Goal: Check status

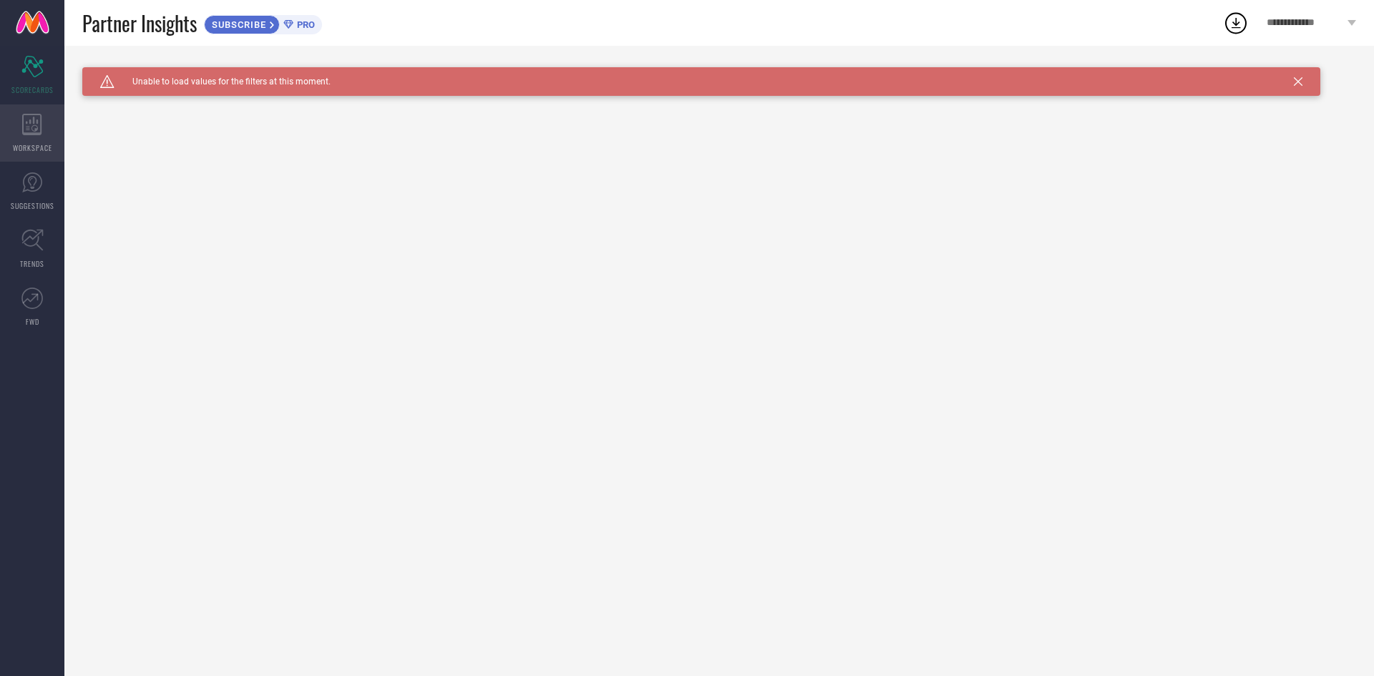
click at [29, 119] on icon at bounding box center [32, 124] width 20 height 21
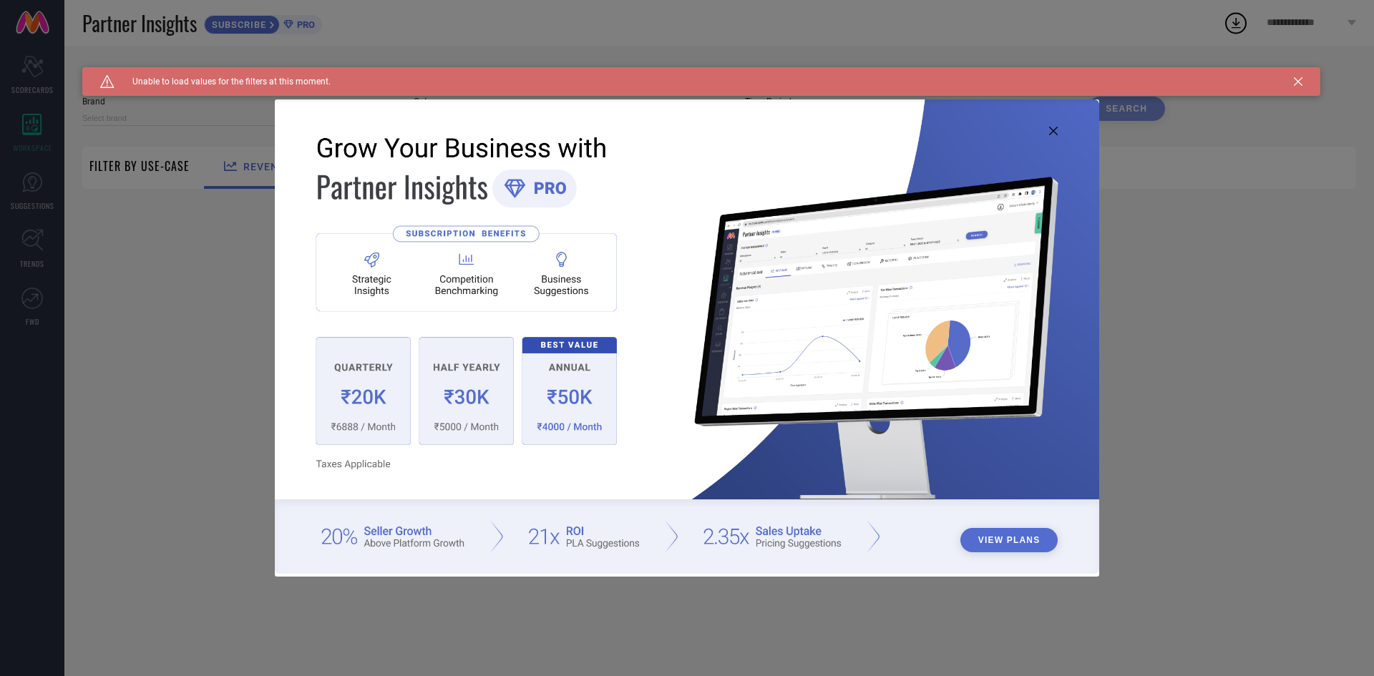
click at [146, 130] on div "View Plans" at bounding box center [687, 338] width 1374 height 676
type input "1 STOP FASHION"
type input "All"
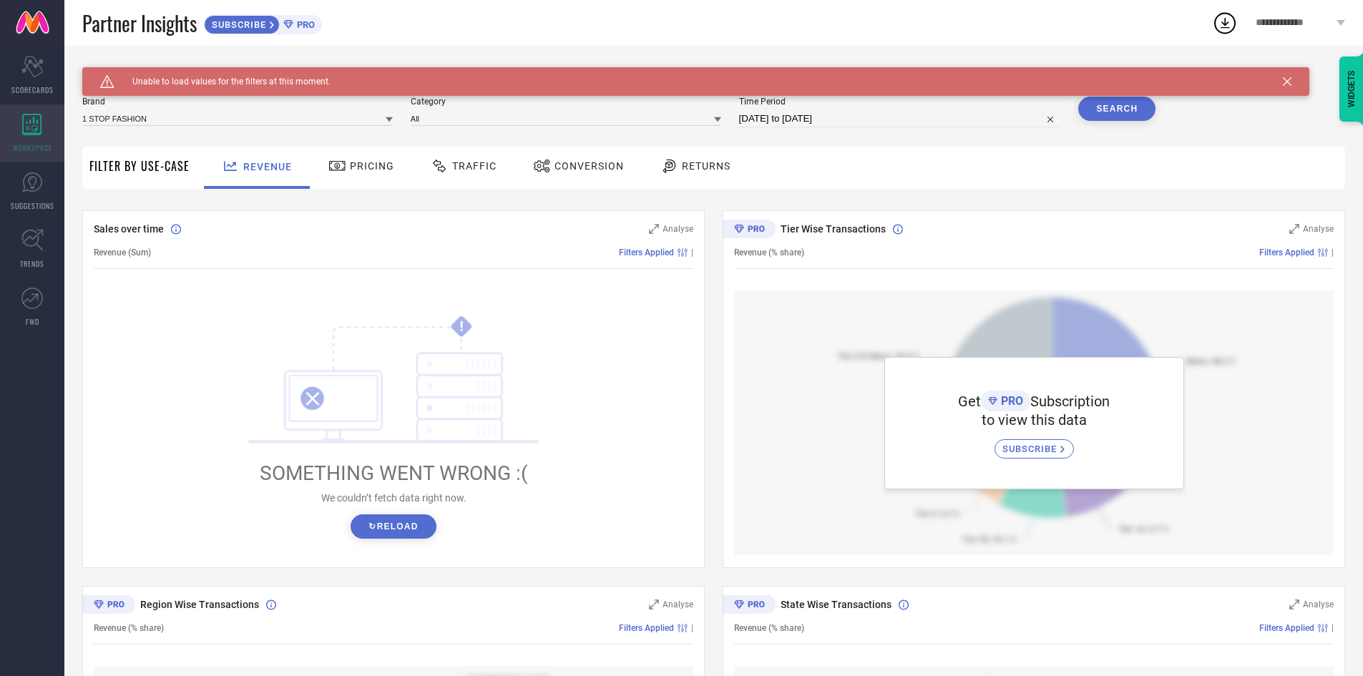
click at [35, 132] on icon at bounding box center [31, 124] width 19 height 21
click at [400, 515] on button "↻ Reload" at bounding box center [393, 526] width 85 height 24
click at [369, 173] on div "Pricing" at bounding box center [361, 166] width 73 height 24
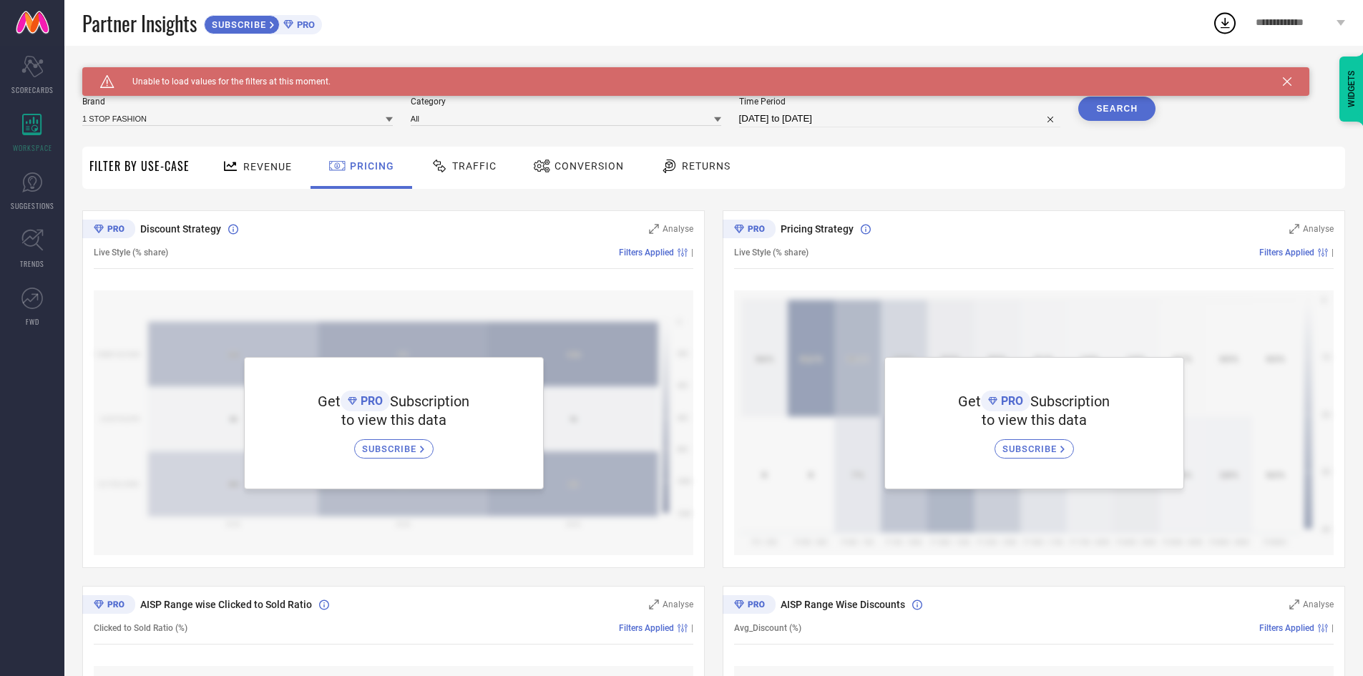
click at [481, 164] on span "Traffic" at bounding box center [474, 165] width 44 height 11
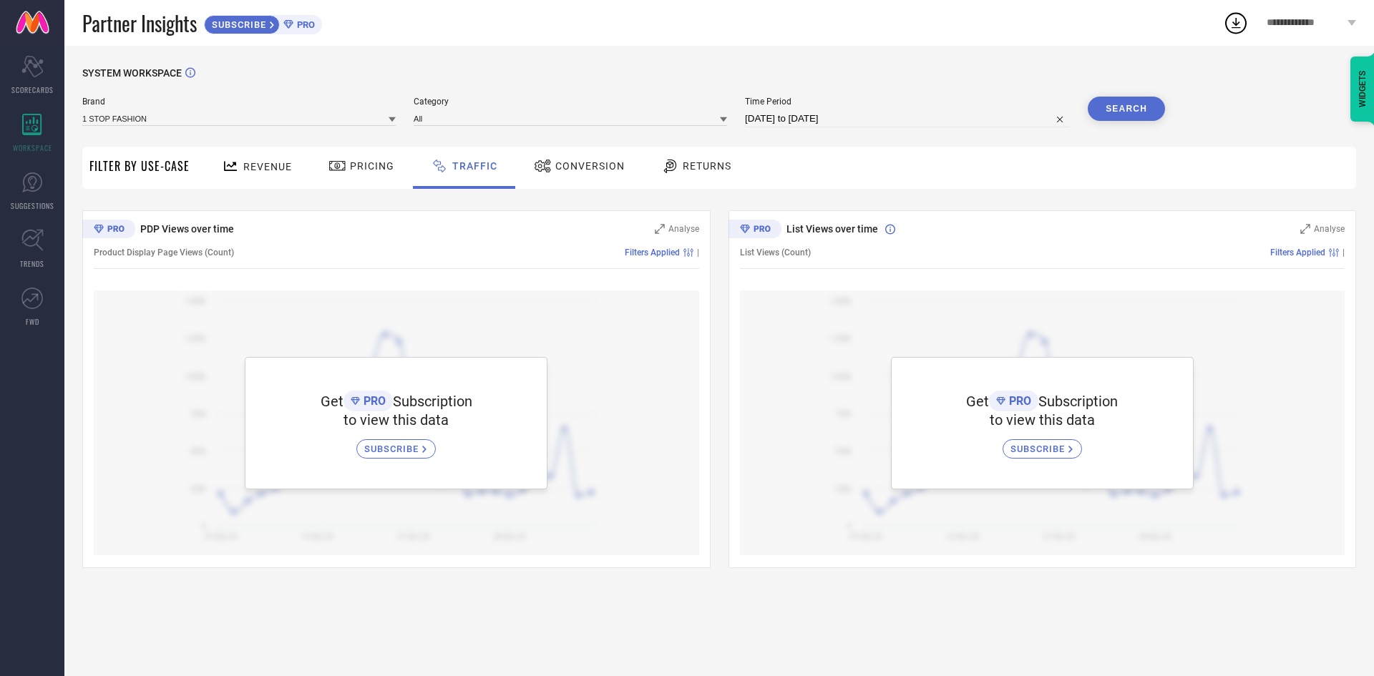
click at [239, 110] on div "Brand 1 STOP FASHION" at bounding box center [238, 112] width 313 height 31
click at [195, 122] on input at bounding box center [238, 118] width 313 height 15
type input "AVITRA"
click at [173, 117] on input "AVITRA" at bounding box center [238, 118] width 313 height 15
click at [281, 115] on input at bounding box center [238, 118] width 313 height 15
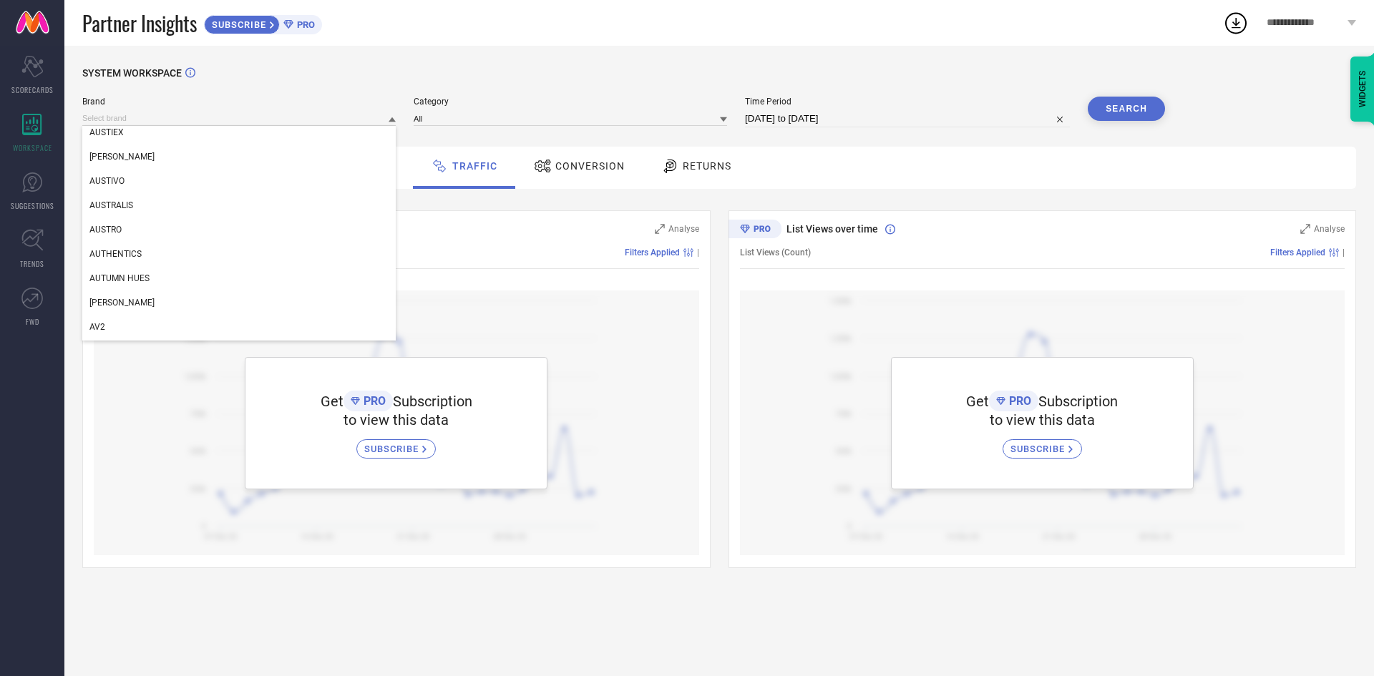
scroll to position [18997, 0]
click at [477, 124] on input at bounding box center [570, 118] width 313 height 15
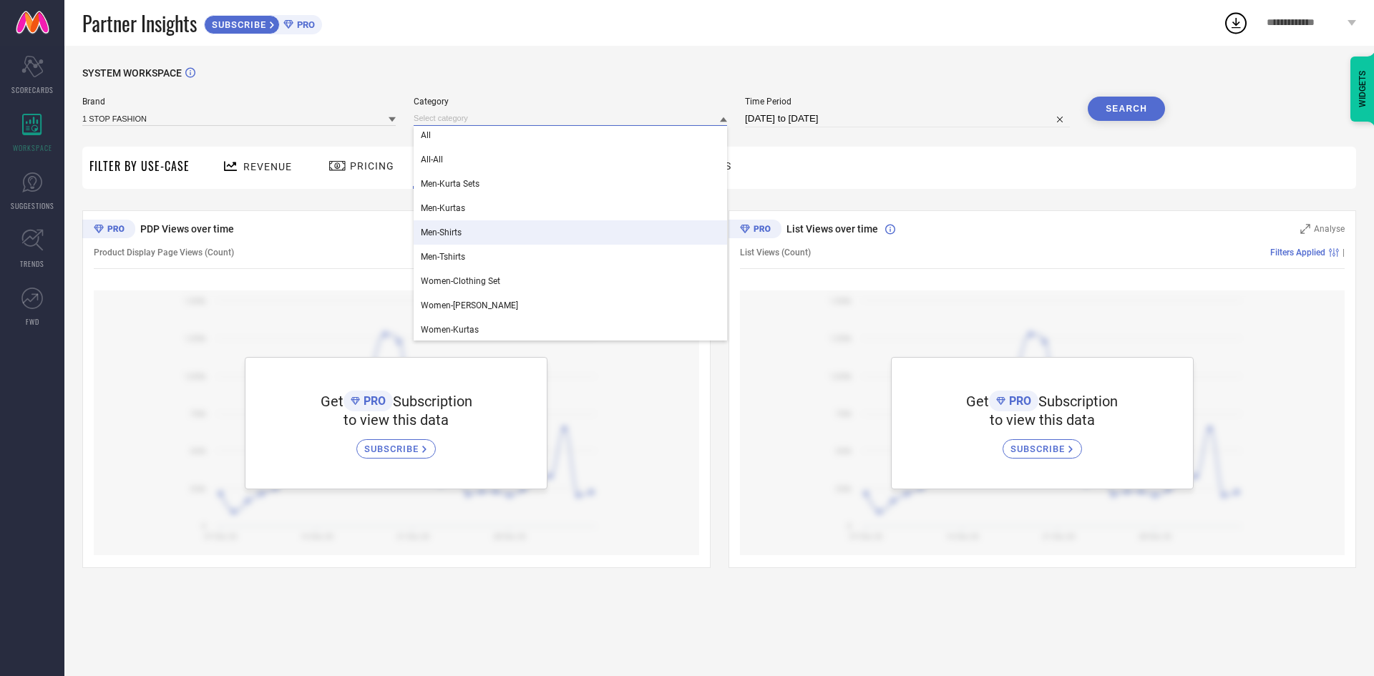
scroll to position [4, 0]
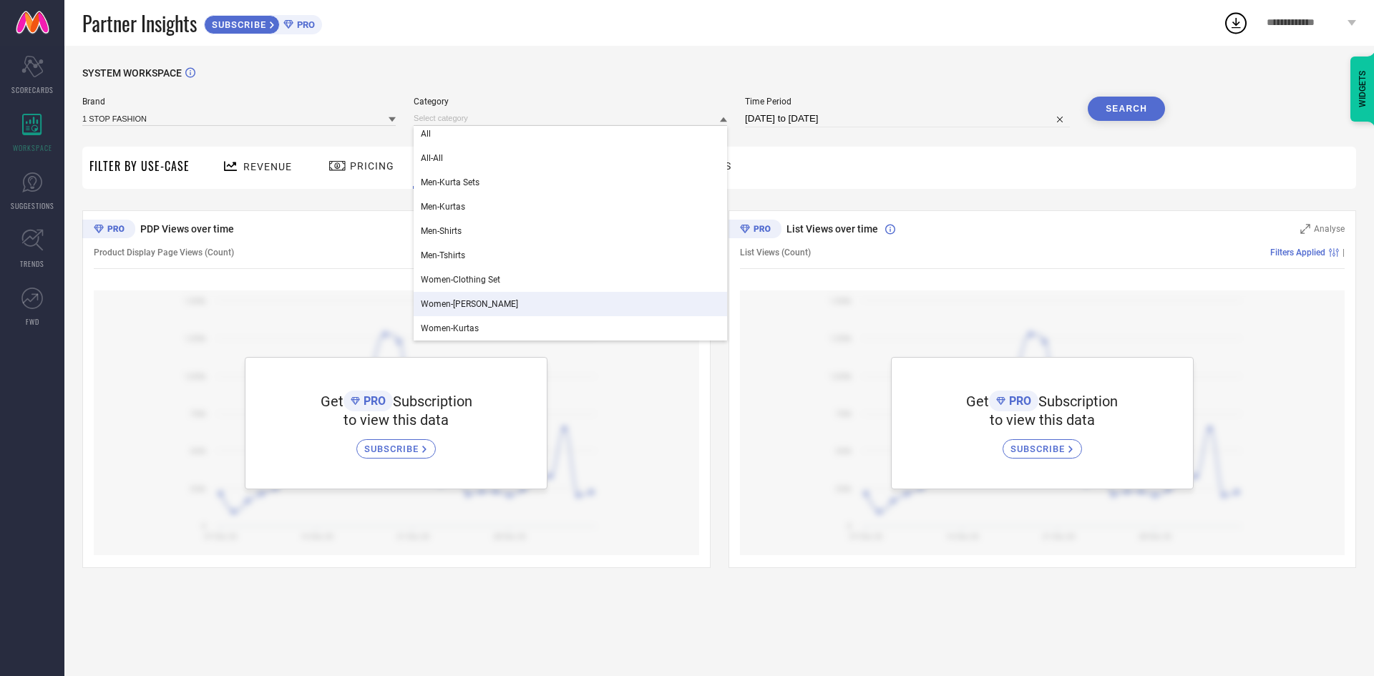
click at [525, 306] on div "Women-[PERSON_NAME]" at bounding box center [570, 304] width 313 height 24
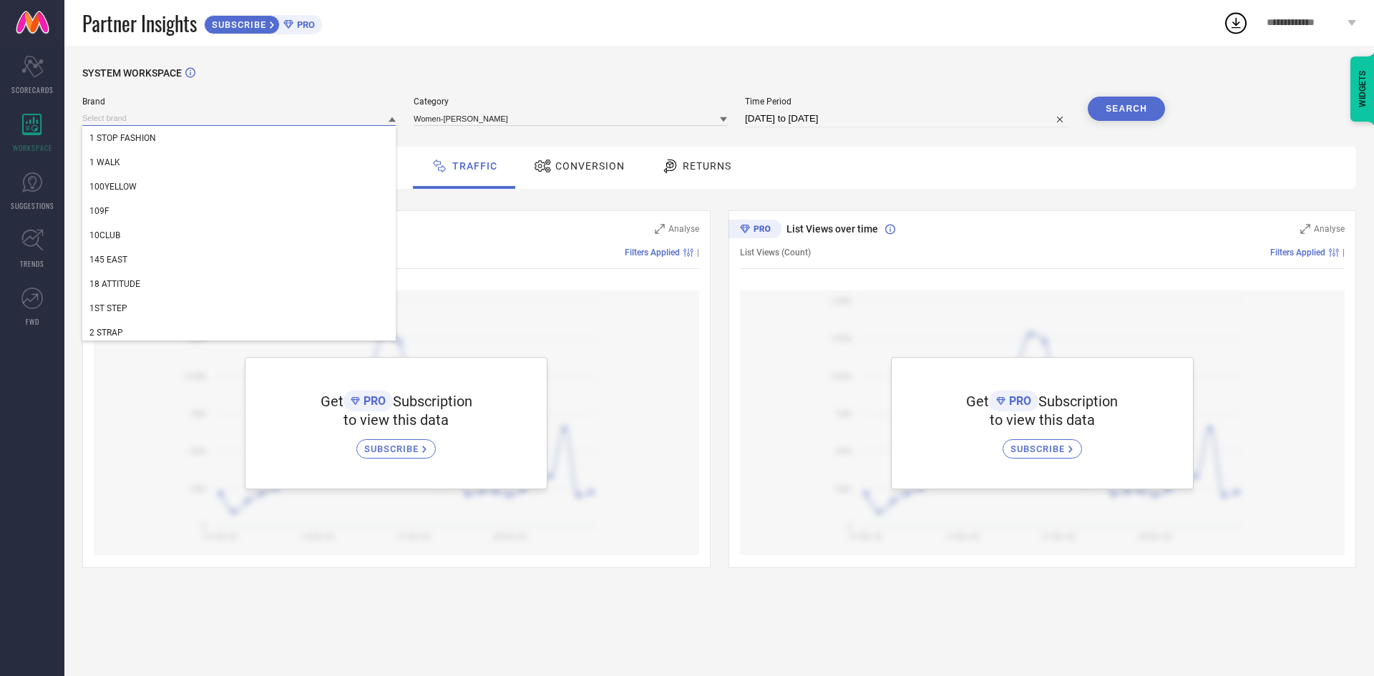
click at [342, 123] on input at bounding box center [238, 118] width 313 height 15
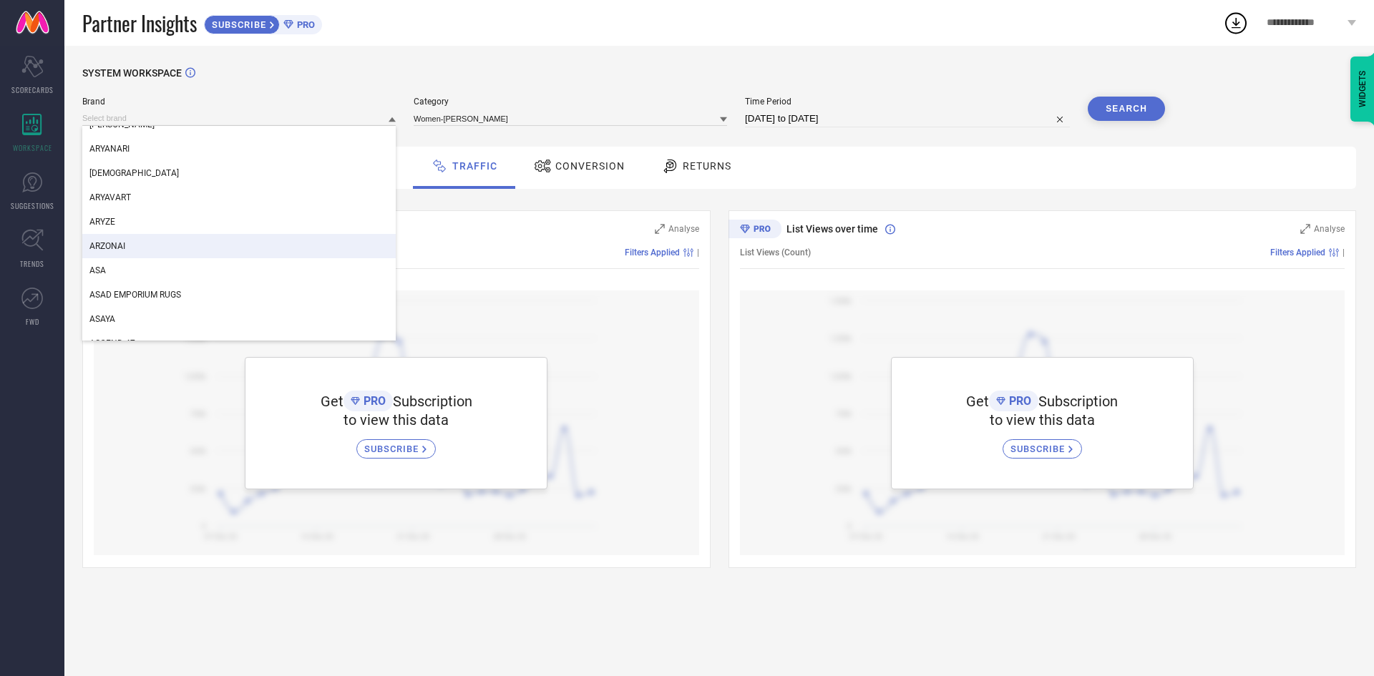
scroll to position [16536, 0]
